Goal: Navigation & Orientation: Find specific page/section

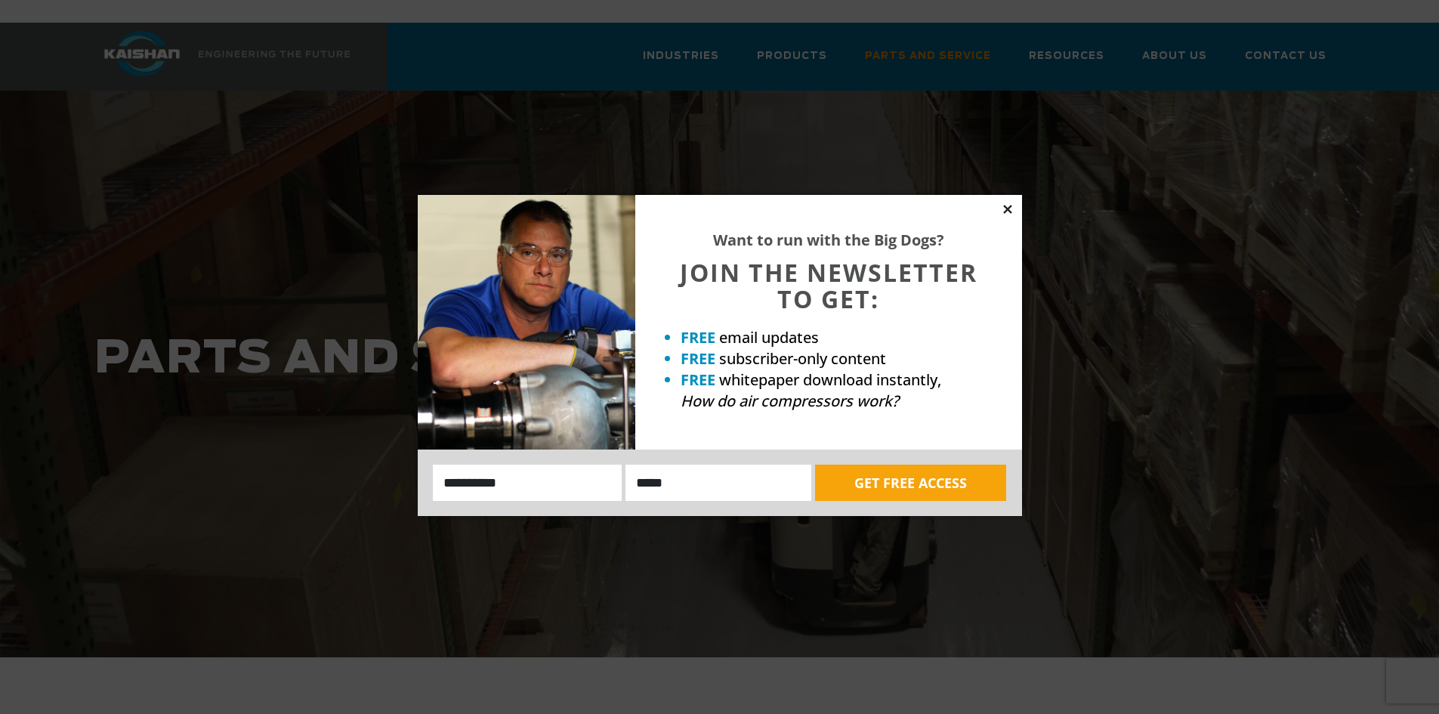
click at [1011, 207] on icon at bounding box center [1007, 209] width 8 height 8
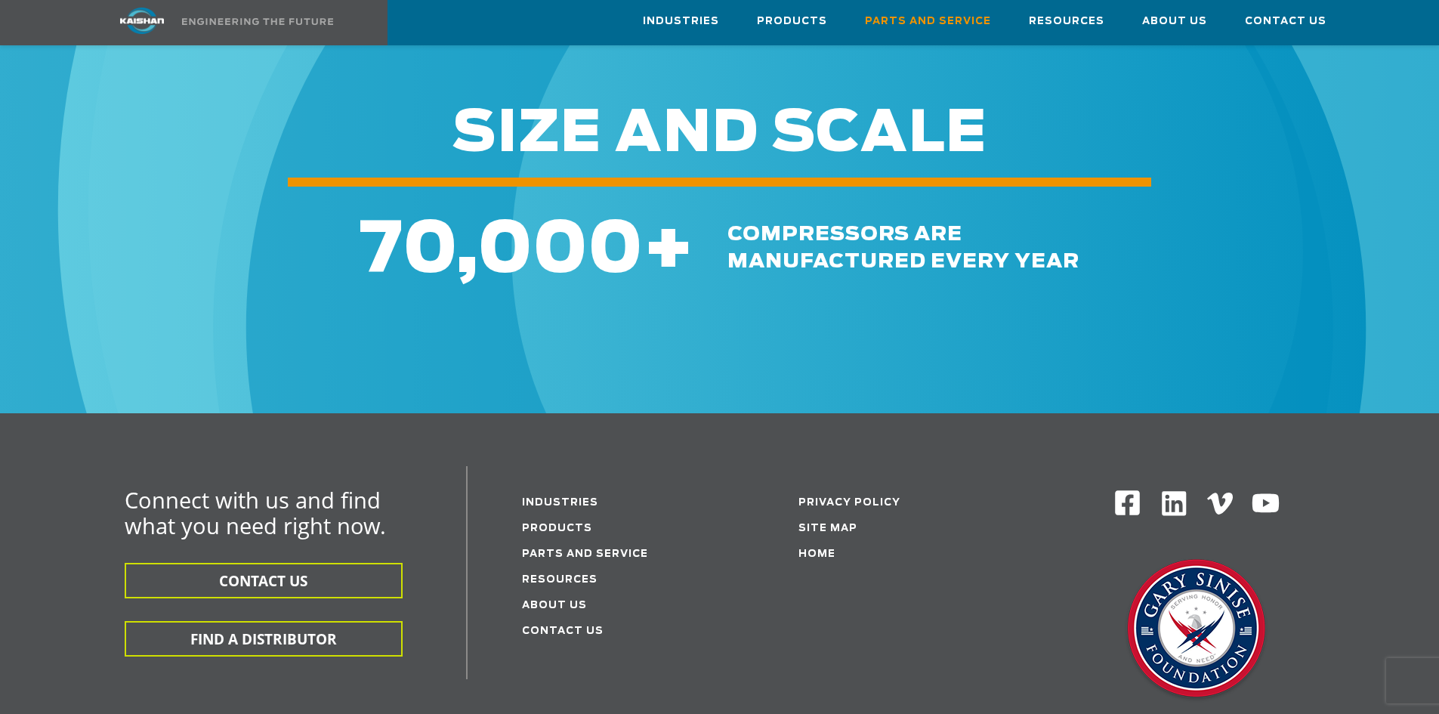
scroll to position [1738, 0]
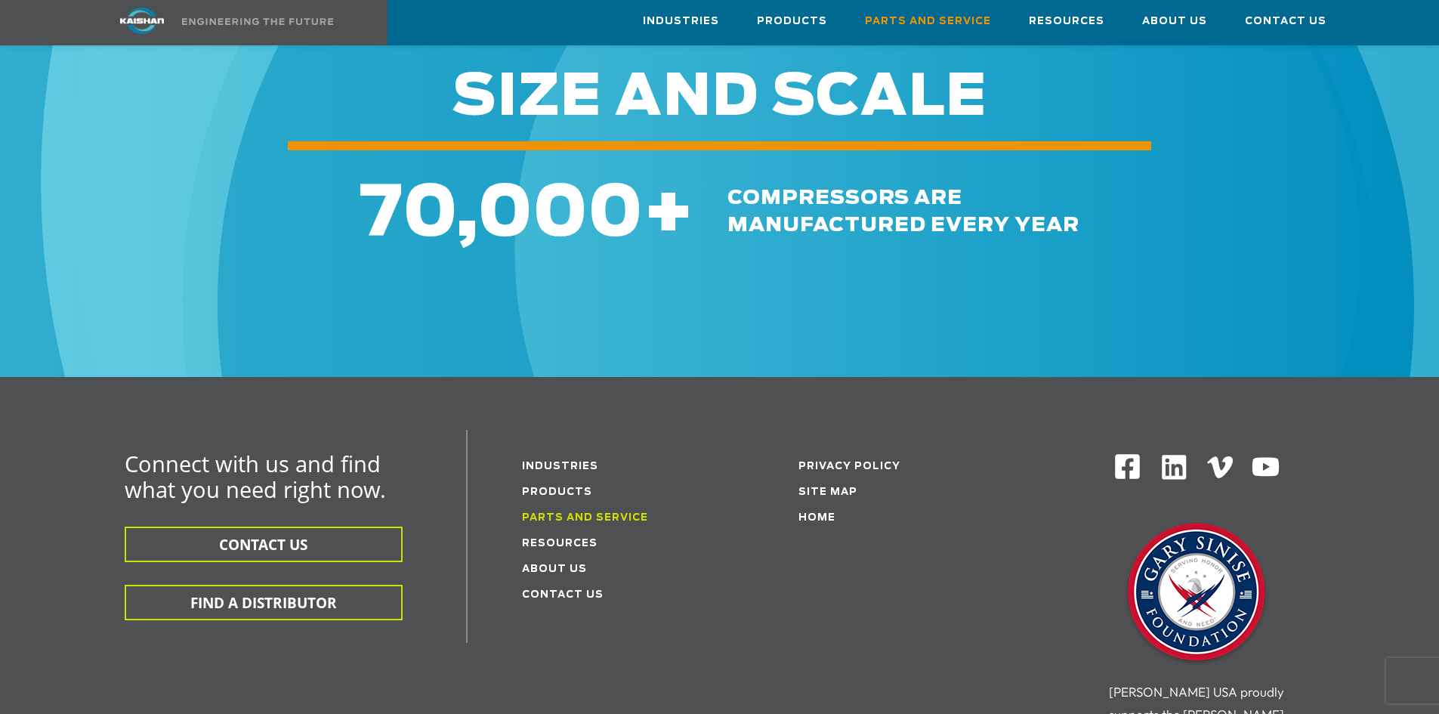
click at [582, 513] on link "Parts and service" at bounding box center [585, 518] width 126 height 10
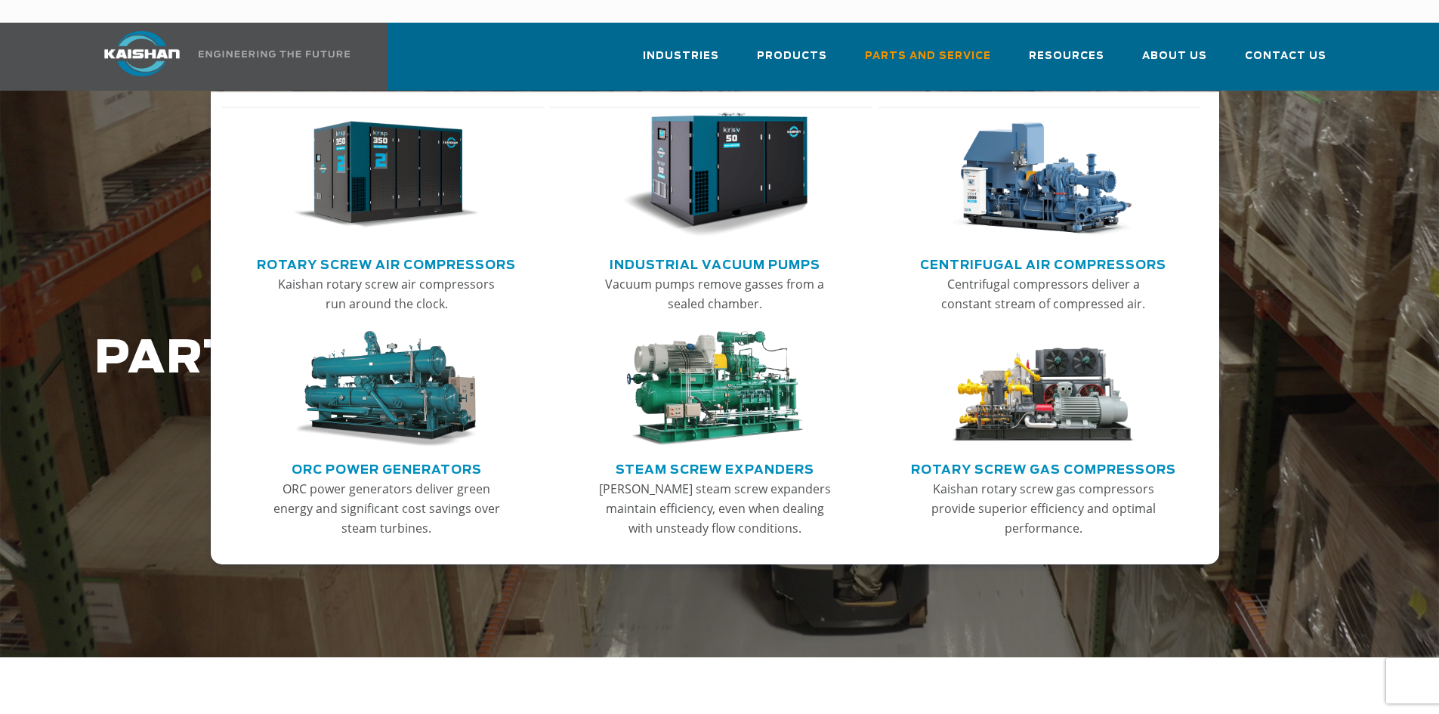
click at [479, 252] on link "Rotary Screw Air Compressors" at bounding box center [386, 263] width 259 height 23
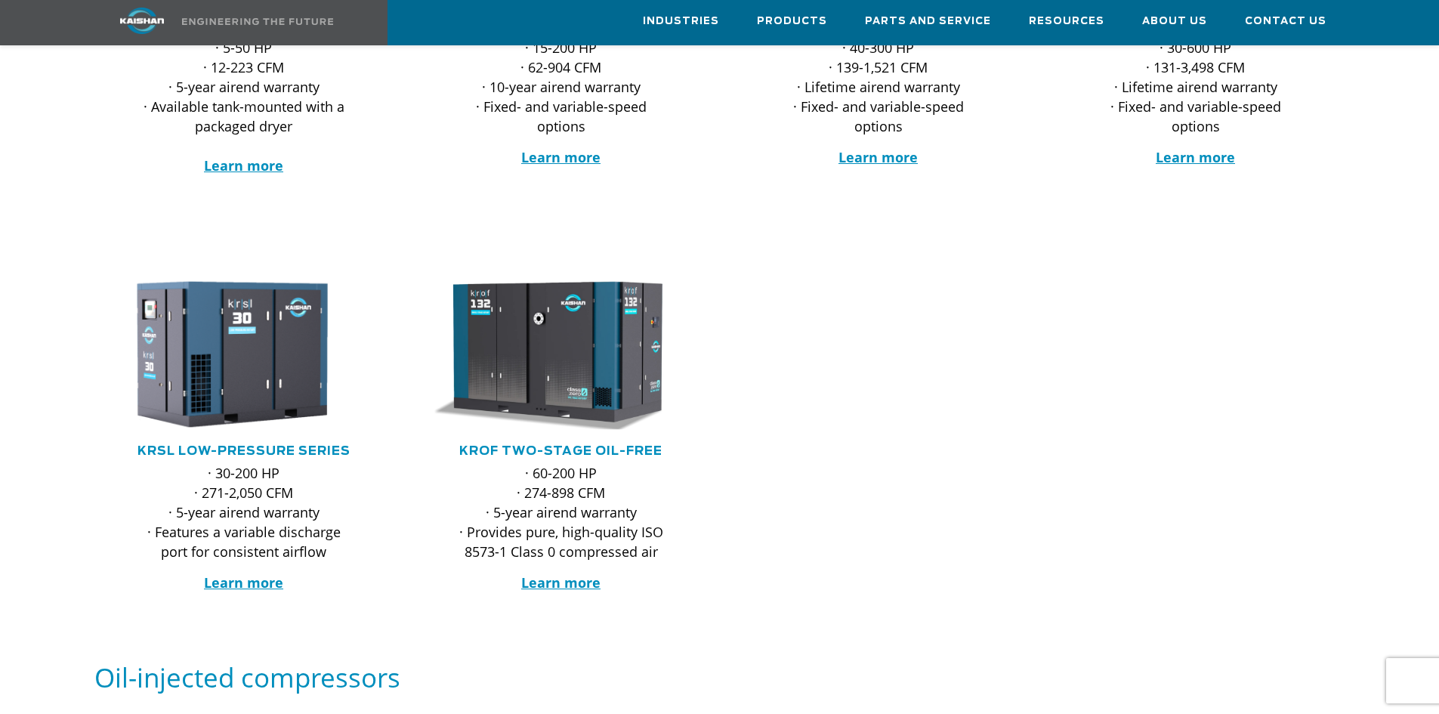
scroll to position [227, 0]
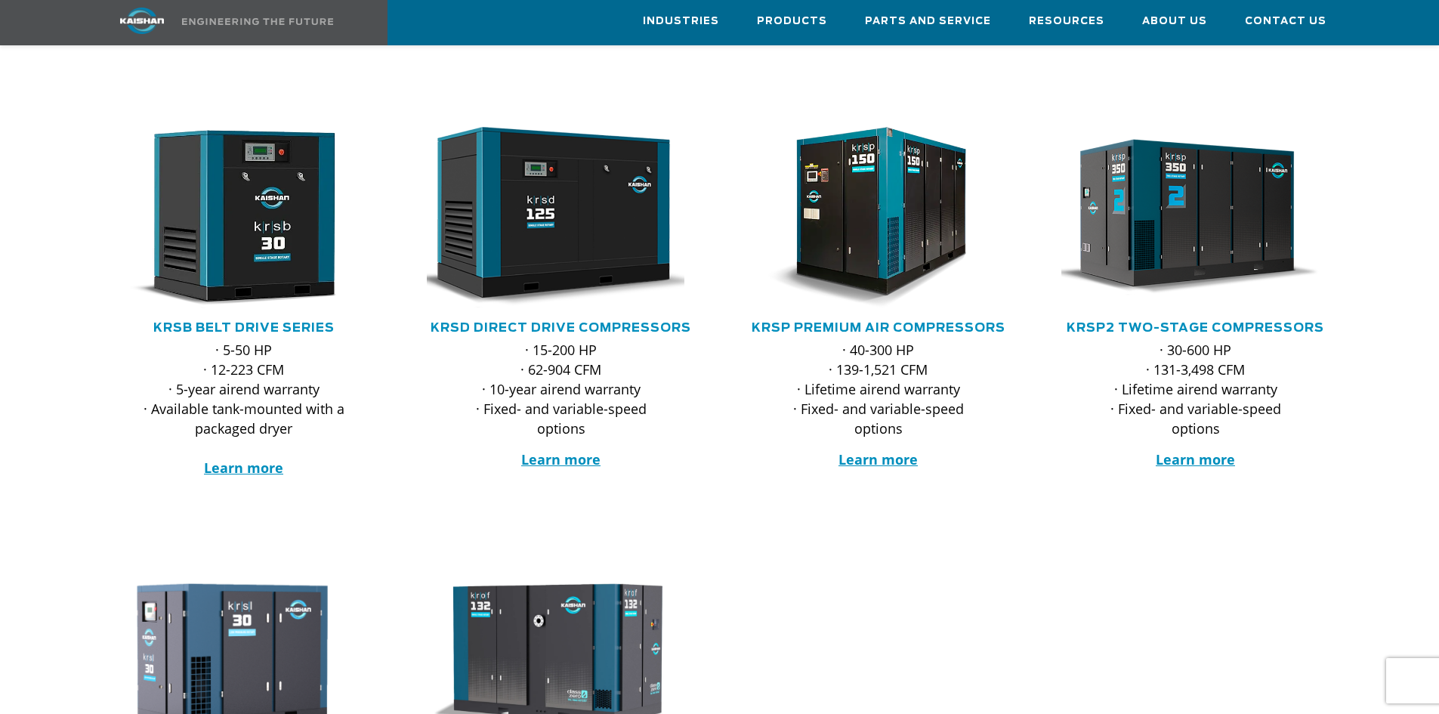
drag, startPoint x: 962, startPoint y: 605, endPoint x: 875, endPoint y: 682, distance: 116.1
